Goal: Information Seeking & Learning: Learn about a topic

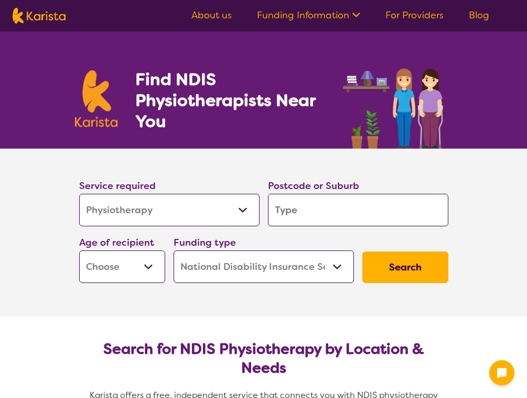
select select "Physiotherapy"
select select "NDIS"
select select "Physiotherapy"
select select "NDIS"
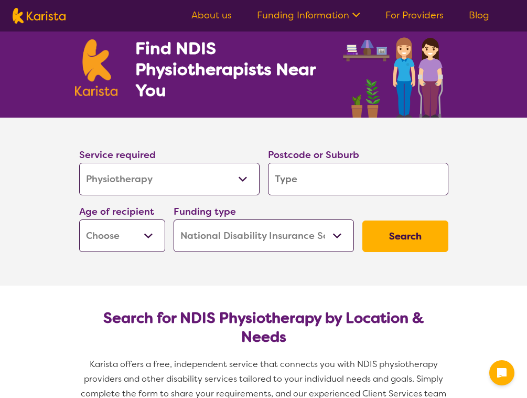
scroll to position [40, 0]
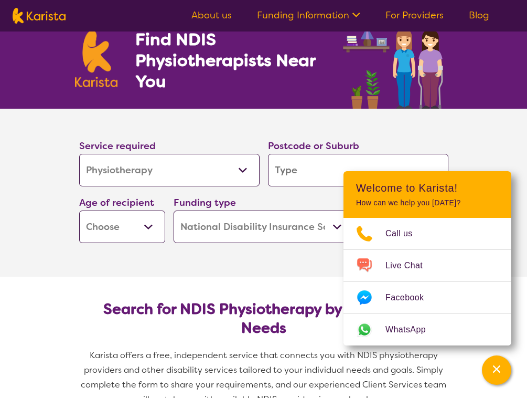
click at [295, 166] on input "search" at bounding box center [358, 170] width 181 height 33
type input "4"
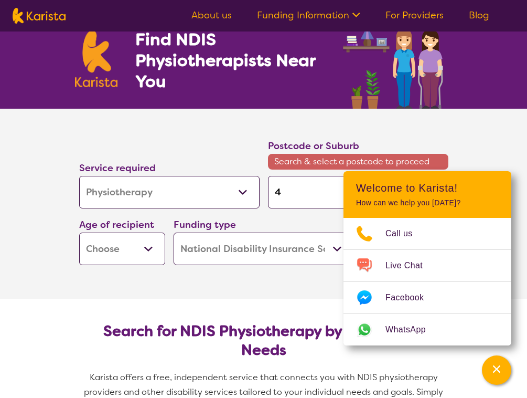
type input "45"
type input "455"
type input "4558"
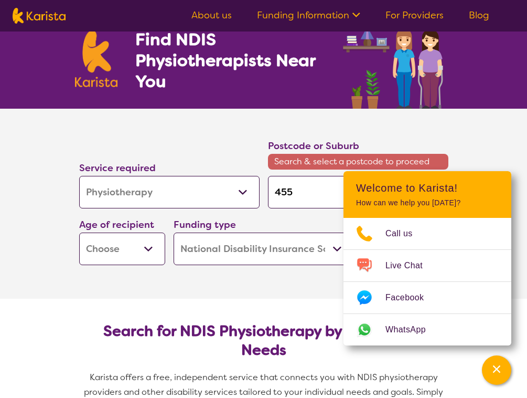
type input "4558"
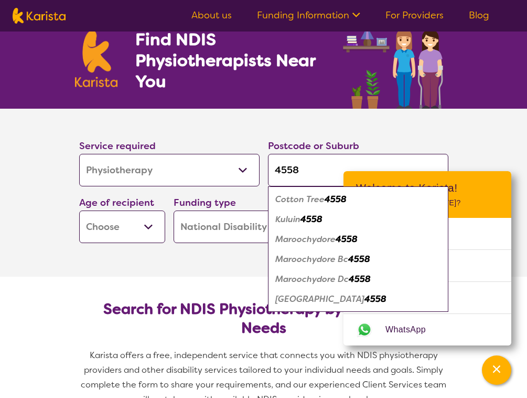
type input "4558"
click at [376, 209] on div "Kuluin 4558" at bounding box center [358, 219] width 170 height 20
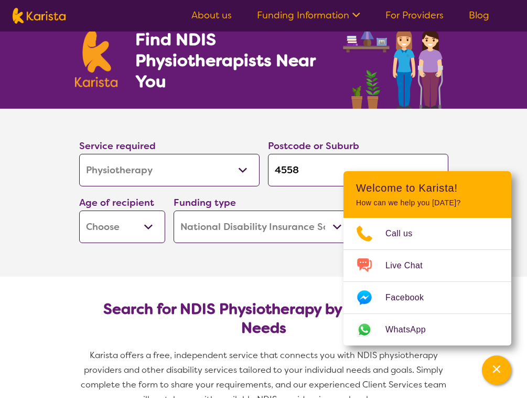
click at [301, 168] on input "4558" at bounding box center [358, 170] width 181 height 33
select select "AD"
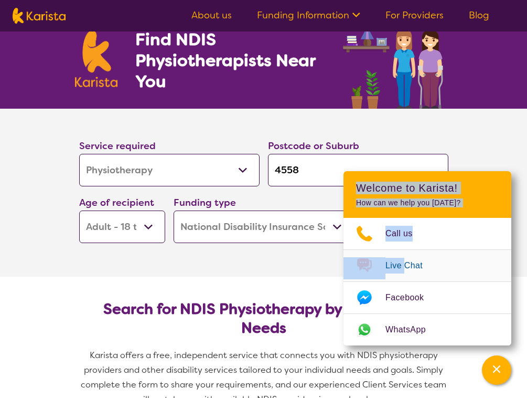
drag, startPoint x: 414, startPoint y: 181, endPoint x: 406, endPoint y: 268, distance: 87.4
click at [407, 269] on div "Welcome to Karista! How can we help you [DATE]? Call us Live Chat Facebook What…" at bounding box center [428, 258] width 168 height 174
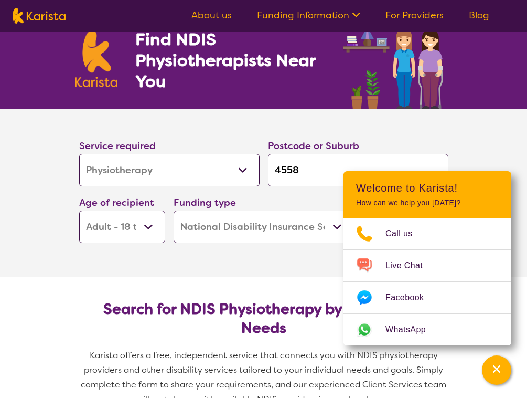
click at [465, 357] on section "Search for NDIS Physiotherapy by Location & Needs Karista offers a free, indepe…" at bounding box center [263, 350] width 403 height 146
click at [505, 366] on div "Channel Menu" at bounding box center [496, 369] width 21 height 23
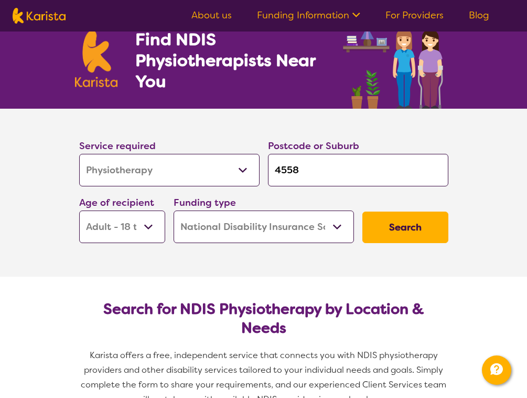
click at [432, 234] on button "Search" at bounding box center [406, 226] width 86 height 31
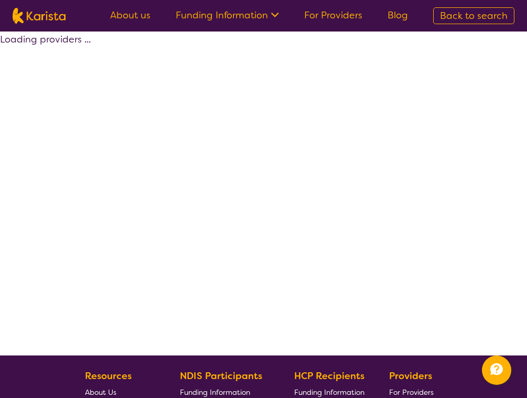
select select "by_score"
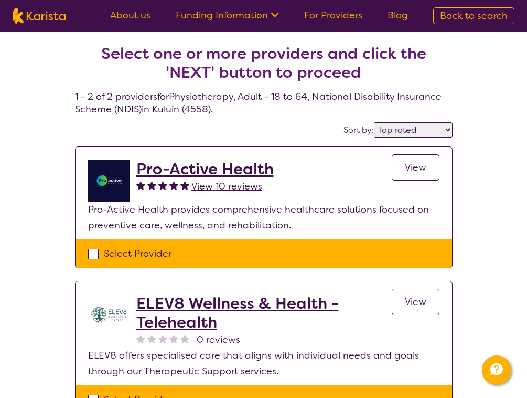
click at [233, 166] on h2 "Pro-Active Health" at bounding box center [204, 169] width 137 height 19
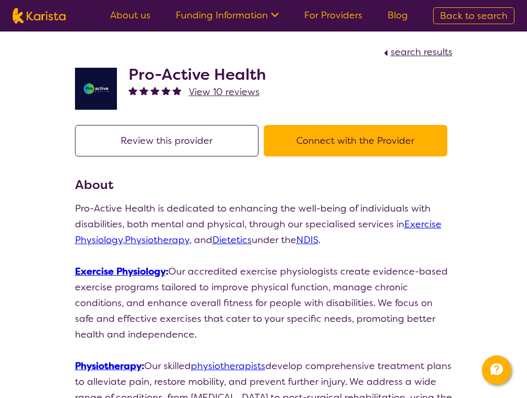
select select "by_score"
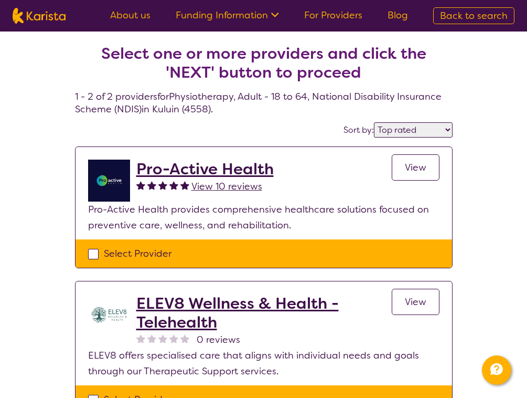
select select "Physiotherapy"
select select "AD"
select select "NDIS"
select select "Physiotherapy"
select select "AD"
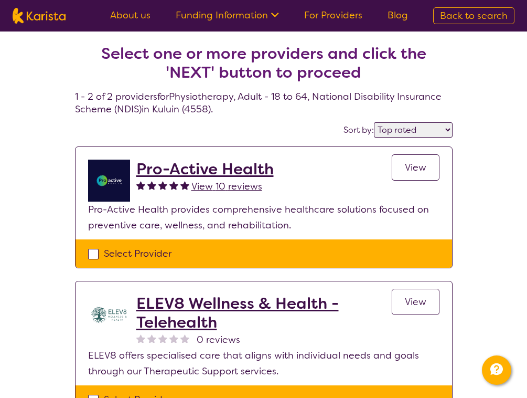
select select "NDIS"
